Goal: Book appointment/travel/reservation

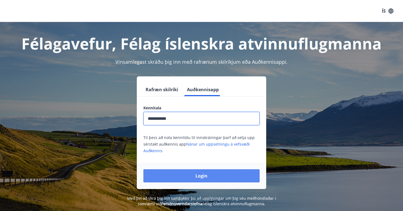
type input "**********"
click at [184, 176] on button "Login" at bounding box center [202, 175] width 116 height 13
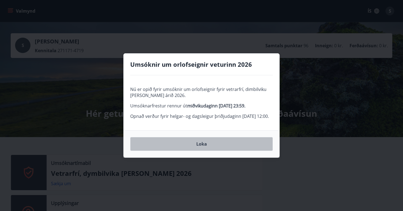
click at [204, 151] on button "Loka" at bounding box center [201, 144] width 143 height 14
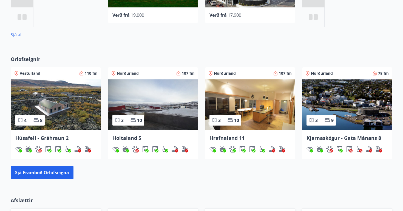
scroll to position [307, 0]
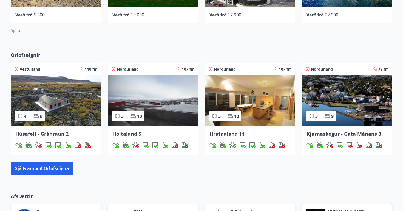
click at [59, 100] on img at bounding box center [56, 100] width 90 height 50
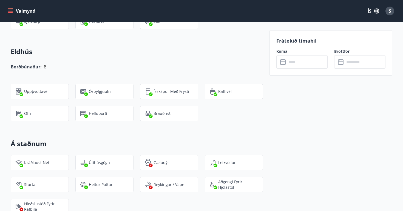
scroll to position [630, 0]
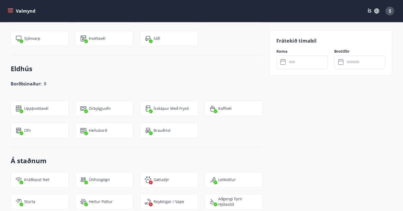
click at [297, 64] on input "text" at bounding box center [307, 61] width 41 height 13
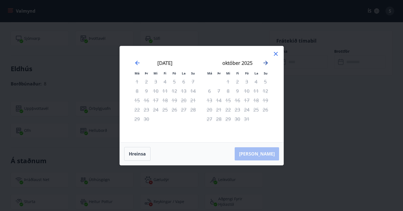
click at [267, 62] on icon "Move forward to switch to the next month." at bounding box center [266, 63] width 7 height 7
click at [273, 55] on icon at bounding box center [276, 53] width 7 height 7
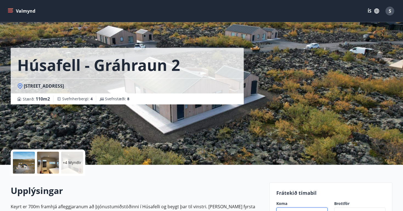
scroll to position [0, 0]
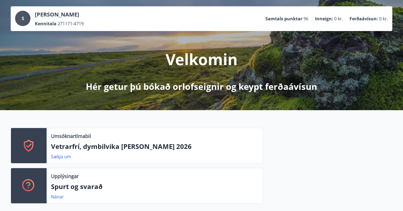
scroll to position [40, 0]
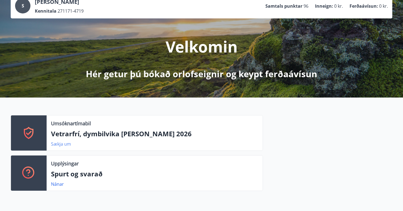
click at [63, 146] on link "Sækja um" at bounding box center [61, 144] width 20 height 6
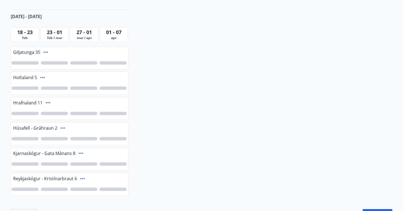
scroll to position [122, 0]
click at [45, 51] on icon at bounding box center [46, 51] width 7 height 7
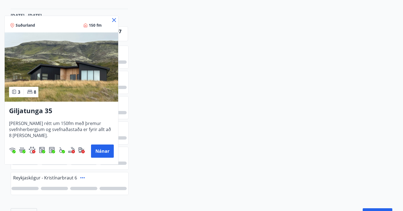
click at [116, 19] on icon at bounding box center [114, 20] width 7 height 7
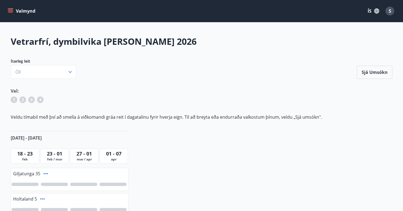
scroll to position [0, 0]
